Goal: Information Seeking & Learning: Learn about a topic

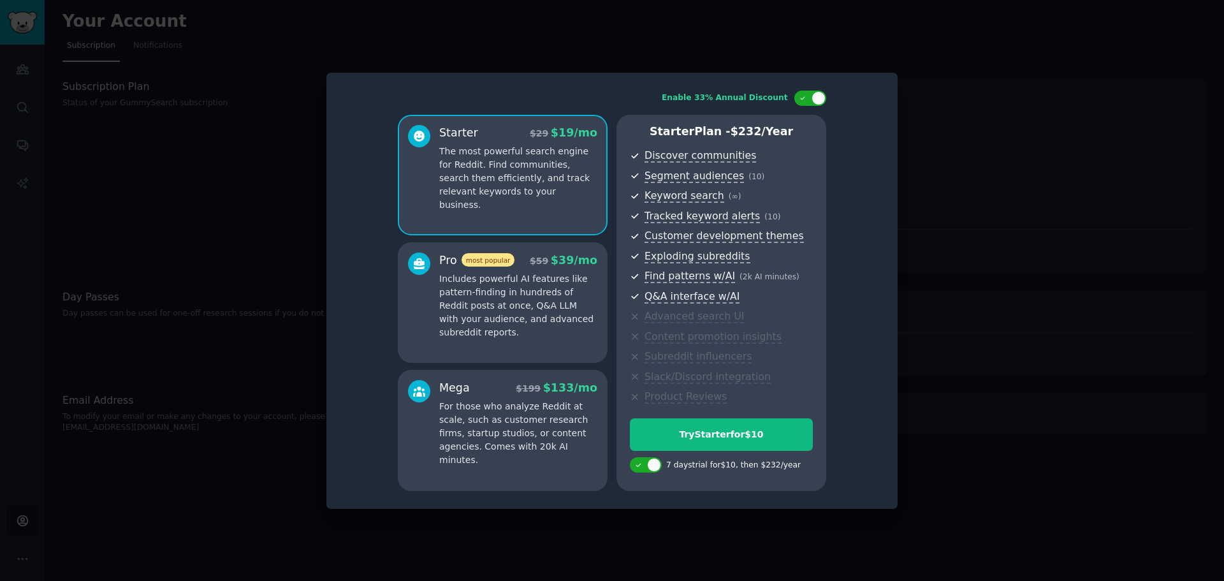
drag, startPoint x: 976, startPoint y: 261, endPoint x: 975, endPoint y: 252, distance: 8.3
click at [975, 259] on div at bounding box center [612, 290] width 1224 height 581
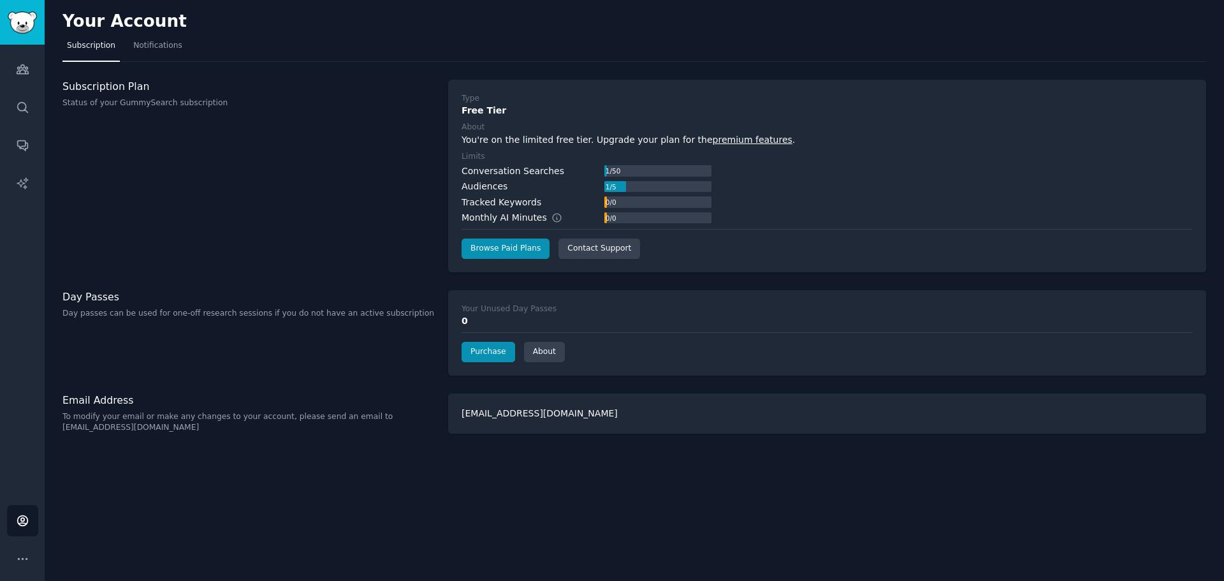
click at [344, 175] on div "Subscription Plan Status of your GummySearch subscription" at bounding box center [248, 176] width 372 height 192
click at [21, 75] on icon "Sidebar" at bounding box center [22, 68] width 13 height 13
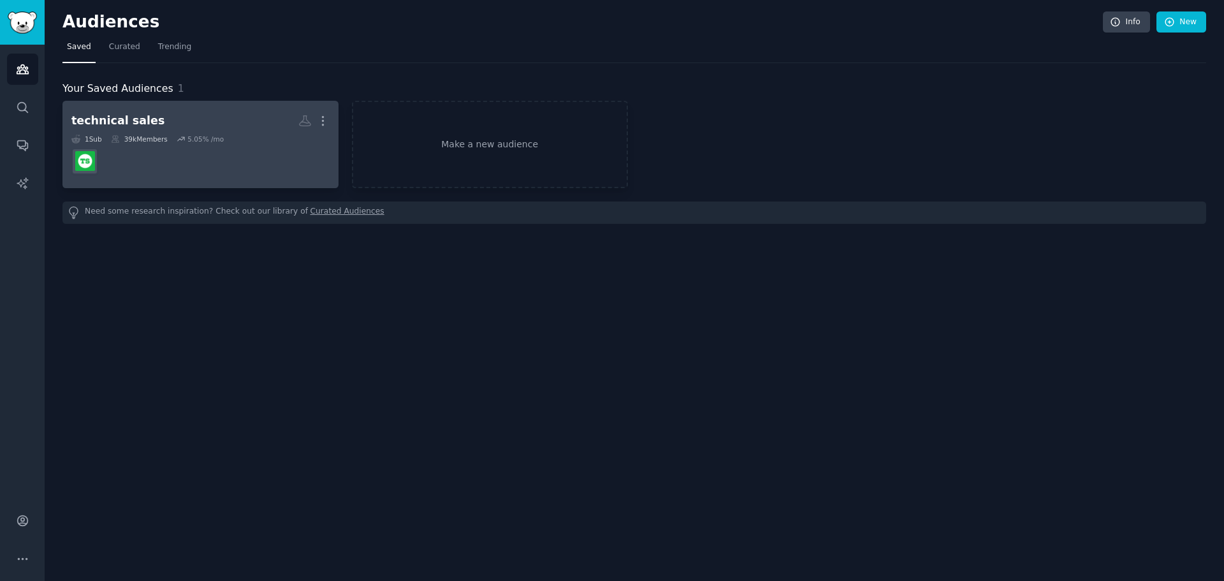
click at [215, 143] on dd at bounding box center [200, 161] width 258 height 36
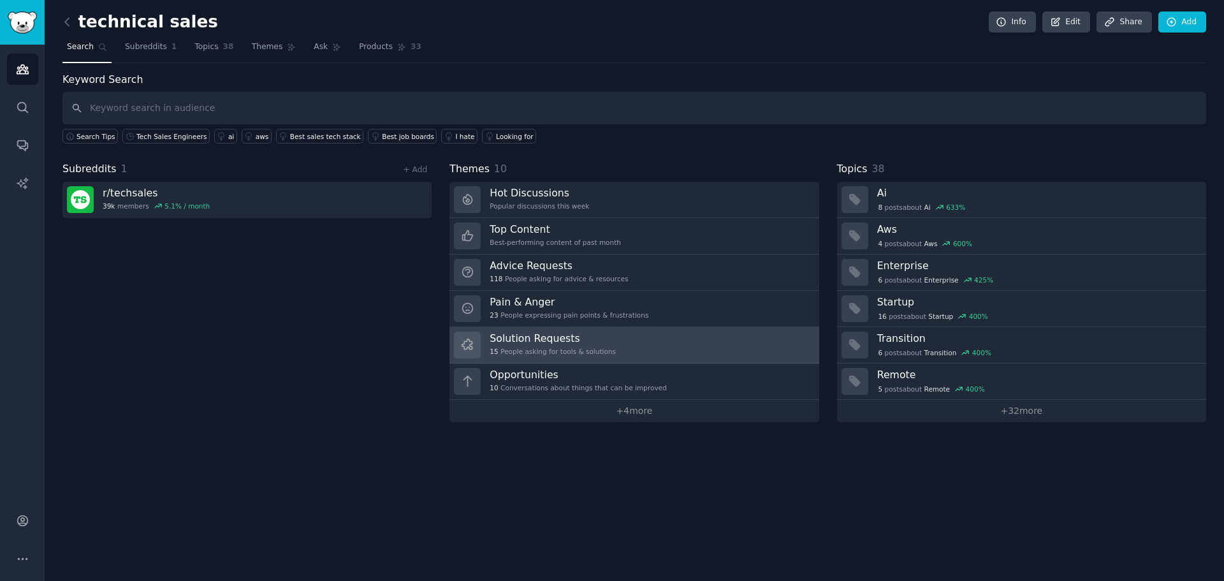
click at [506, 334] on h3 "Solution Requests" at bounding box center [552, 337] width 126 height 13
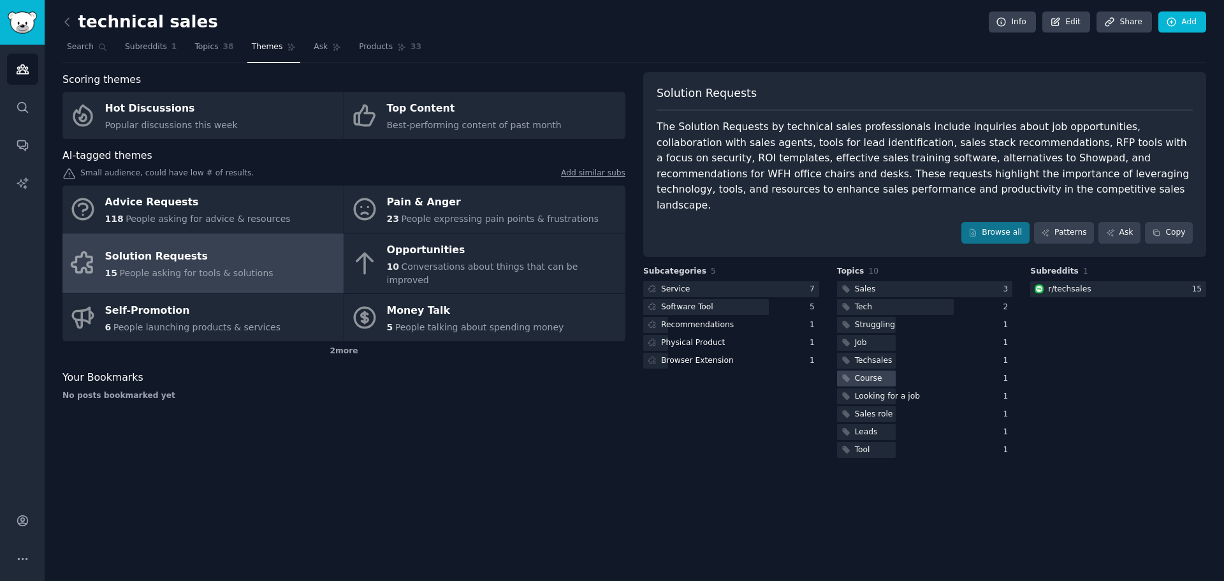
click at [856, 373] on div "Course" at bounding box center [868, 378] width 27 height 11
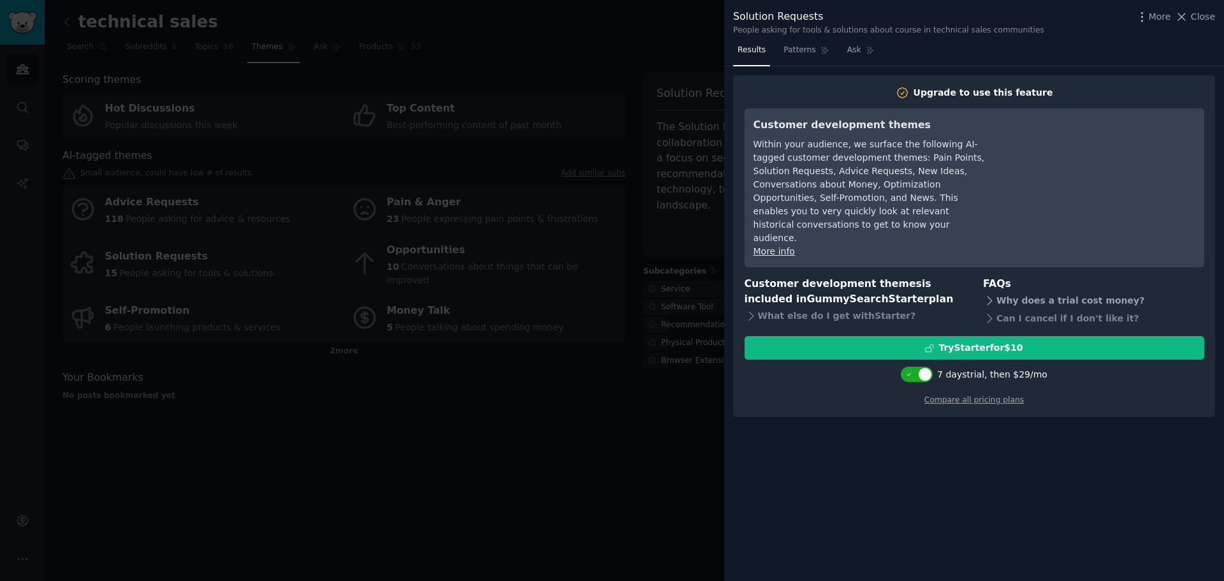
click at [1031, 291] on div "Why does a trial cost money?" at bounding box center [1093, 300] width 221 height 18
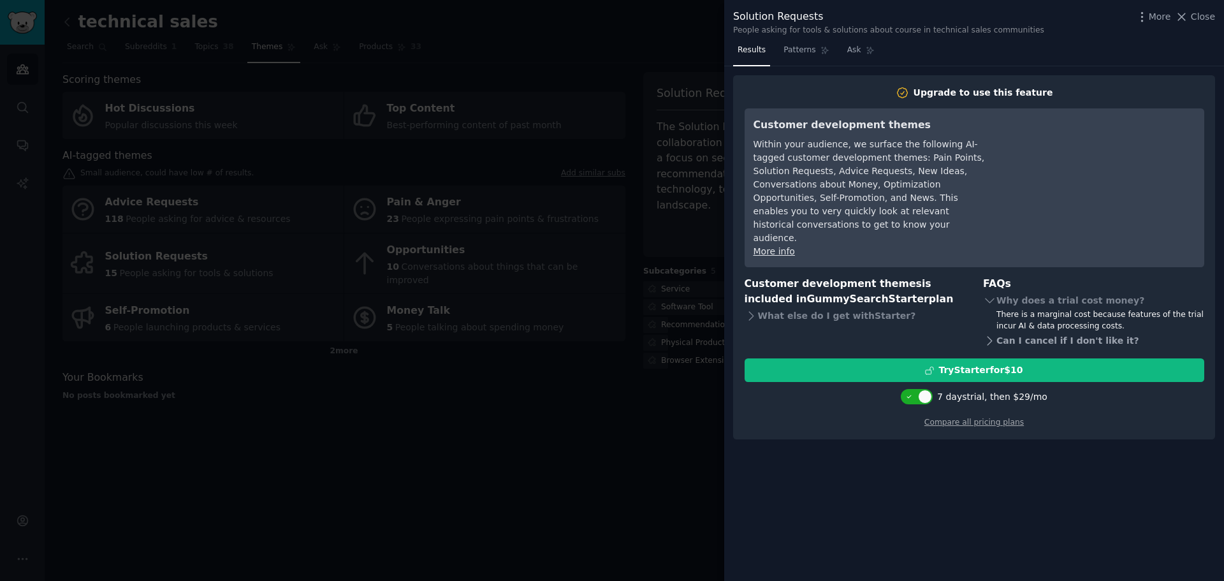
click at [1010, 331] on div "Can I cancel if I don't like it?" at bounding box center [1093, 340] width 221 height 18
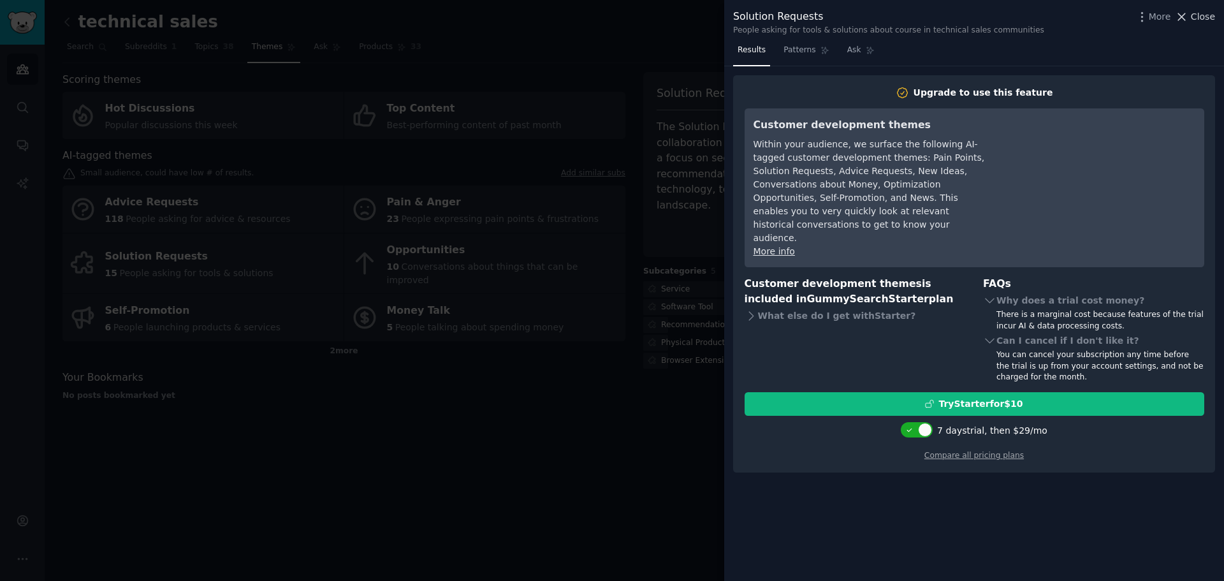
click at [1209, 17] on span "Close" at bounding box center [1203, 16] width 24 height 13
